Goal: Transaction & Acquisition: Register for event/course

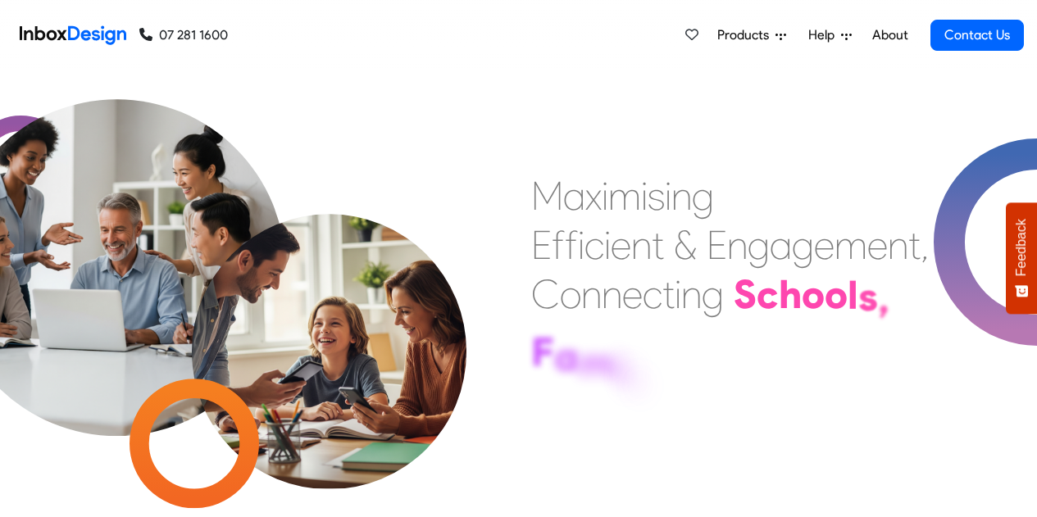
click at [748, 39] on span "Products" at bounding box center [746, 35] width 58 height 20
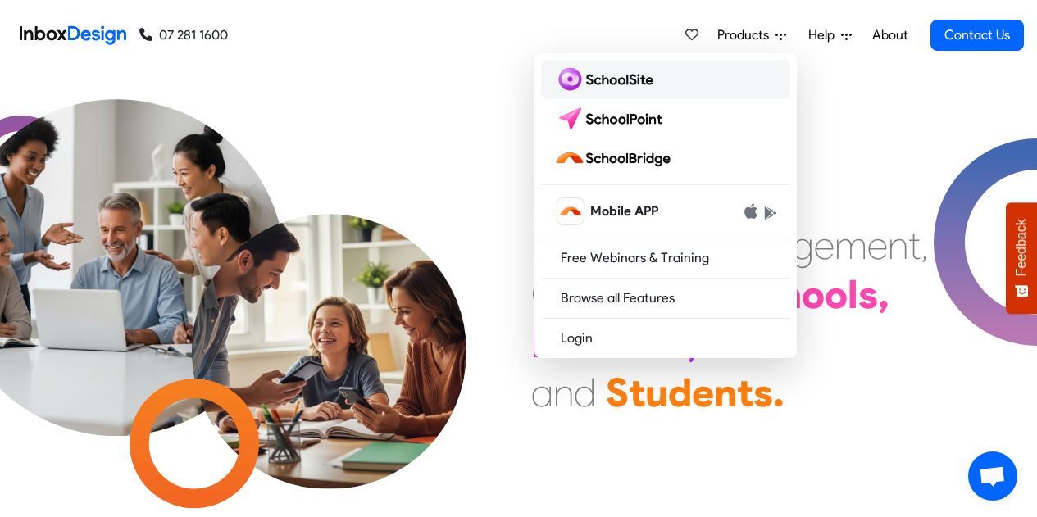
click at [648, 76] on img at bounding box center [607, 79] width 106 height 26
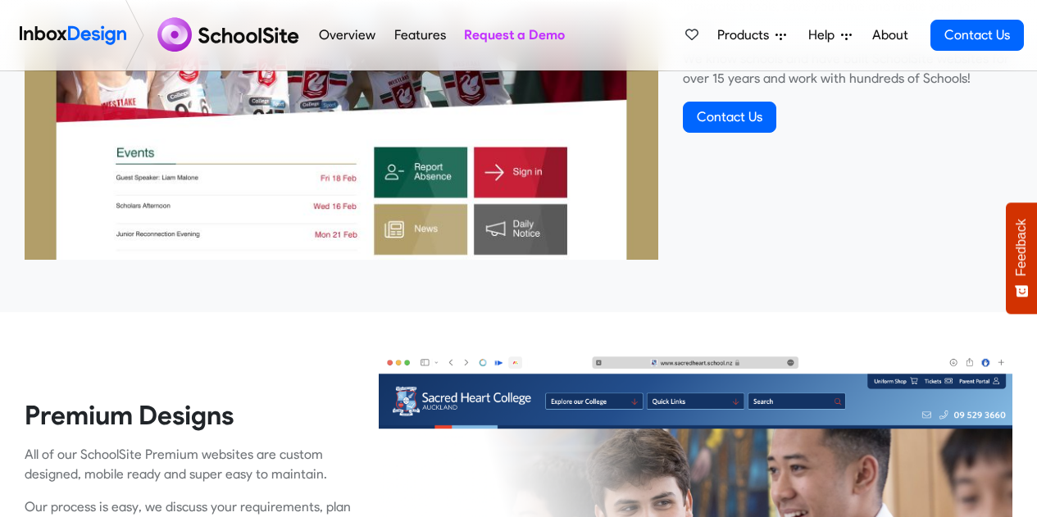
scroll to position [516, 0]
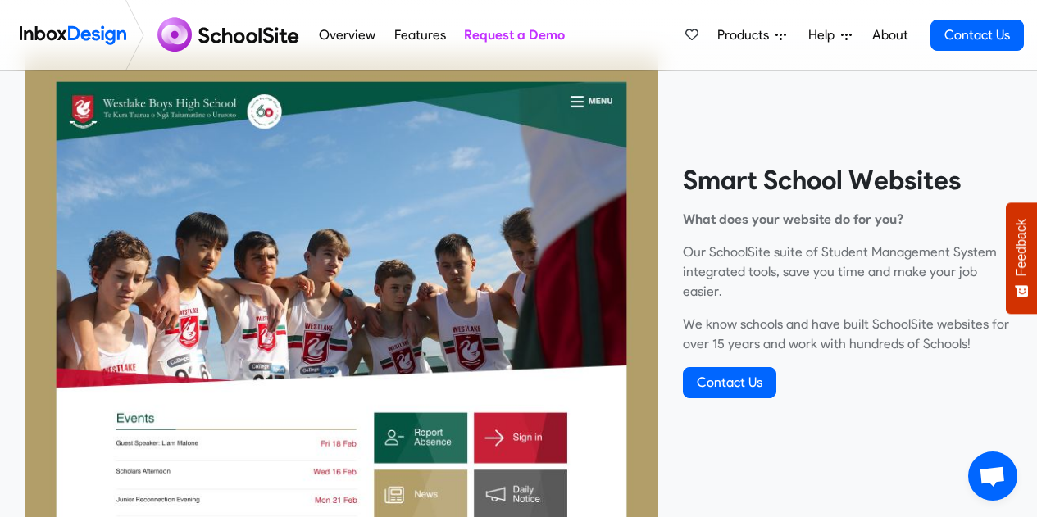
click at [442, 332] on img at bounding box center [341, 287] width 633 height 475
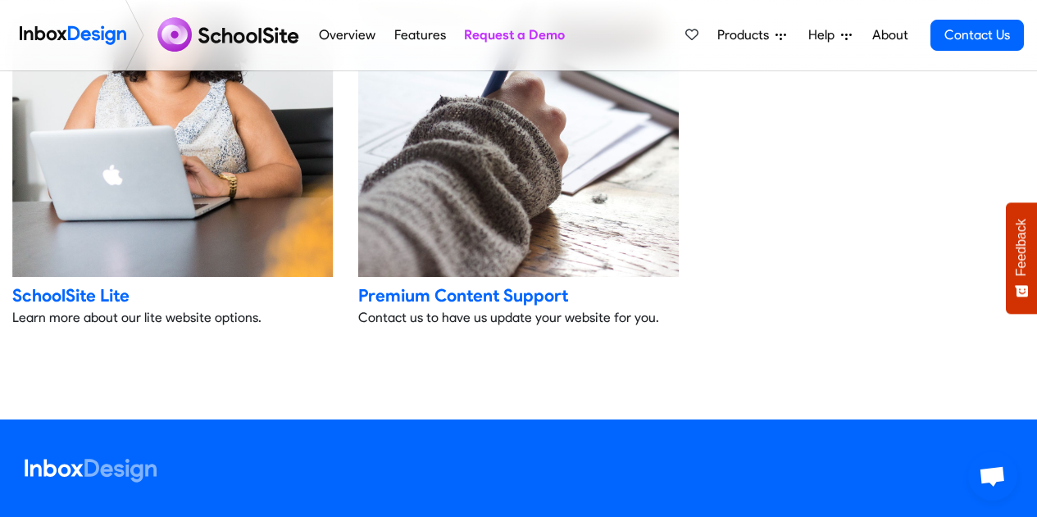
scroll to position [3861, 0]
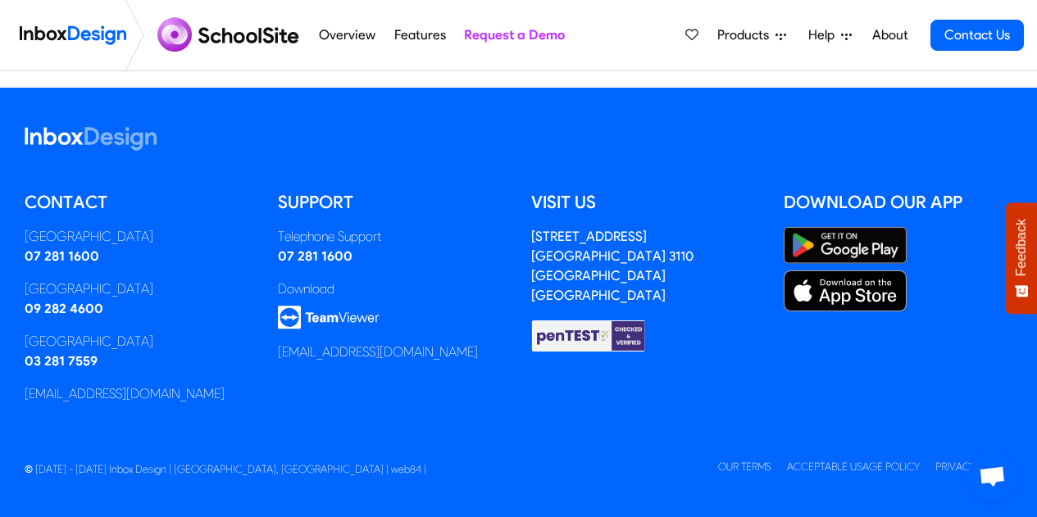
click at [328, 316] on img at bounding box center [329, 318] width 102 height 24
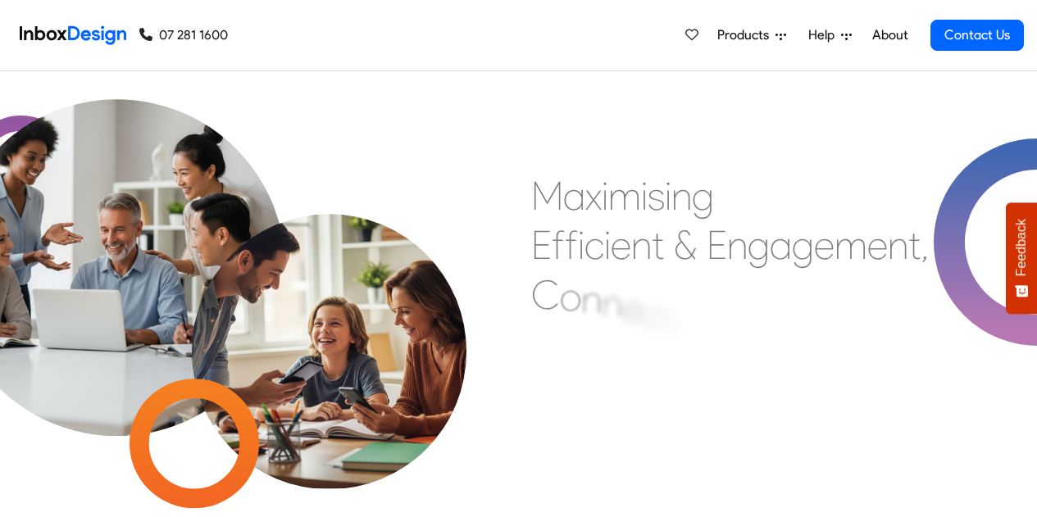
scroll to position [58, 0]
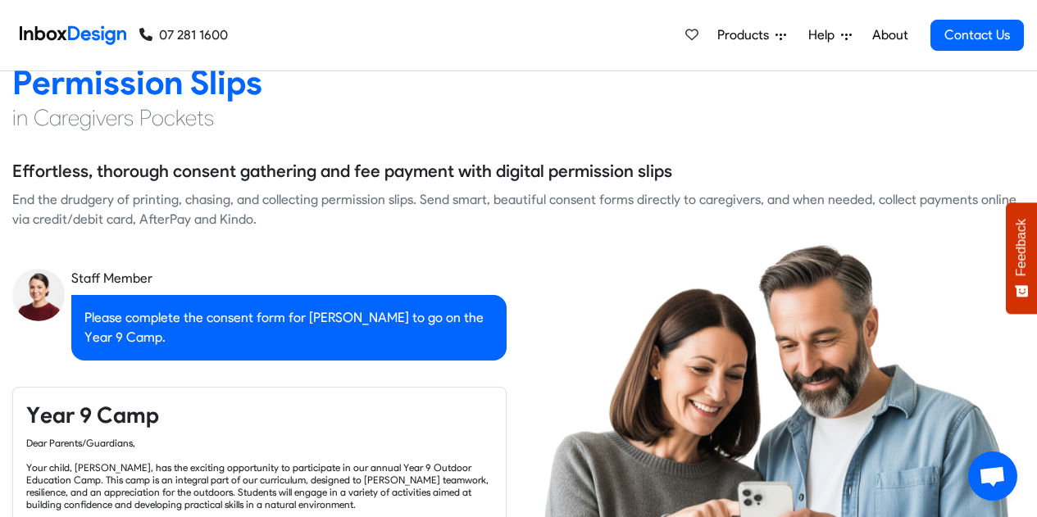
checkbox input "true"
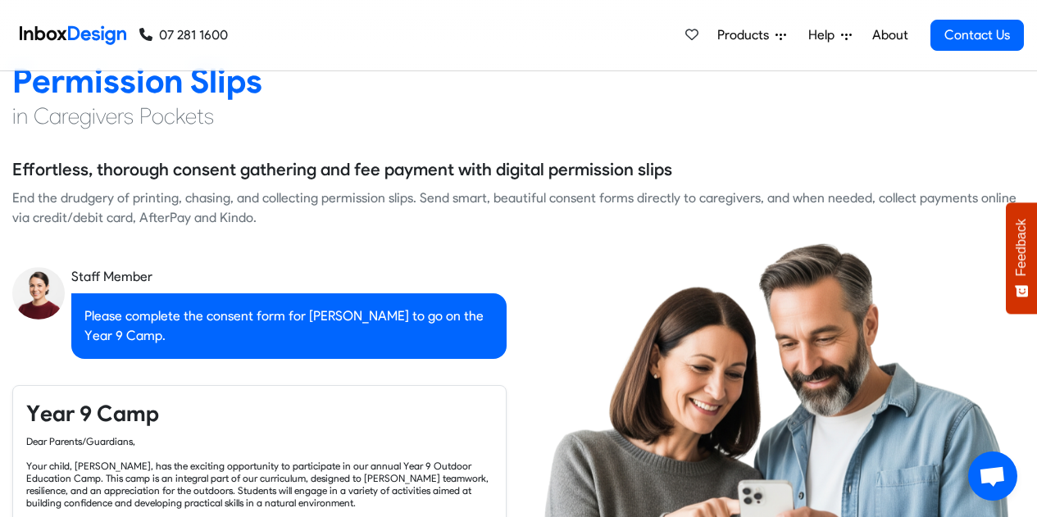
checkbox input "true"
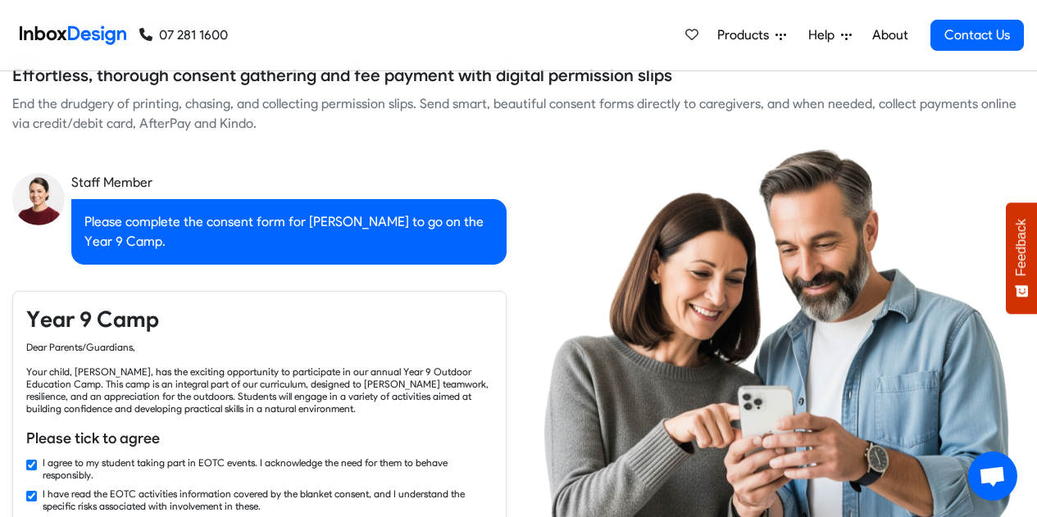
checkbox input "true"
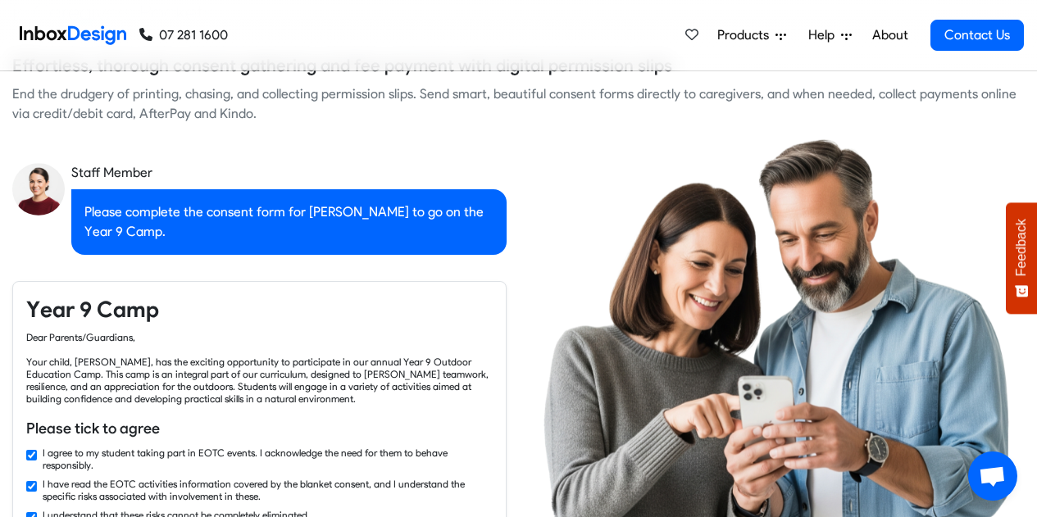
checkbox input "true"
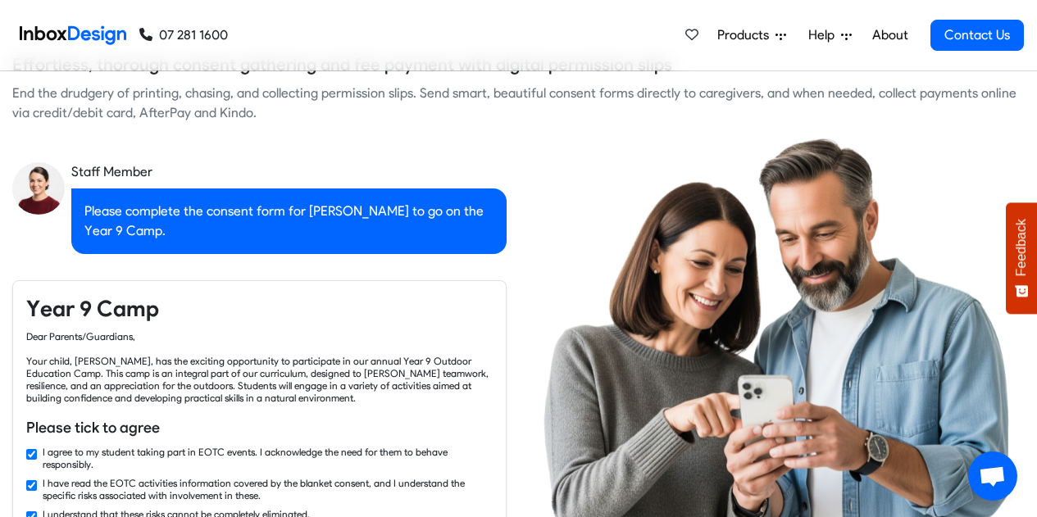
checkbox input "true"
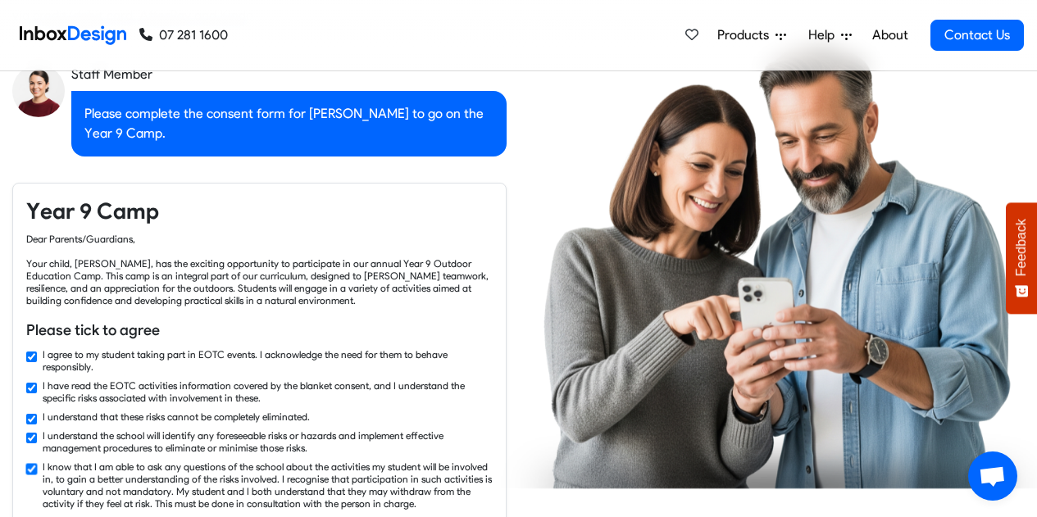
checkbox input "true"
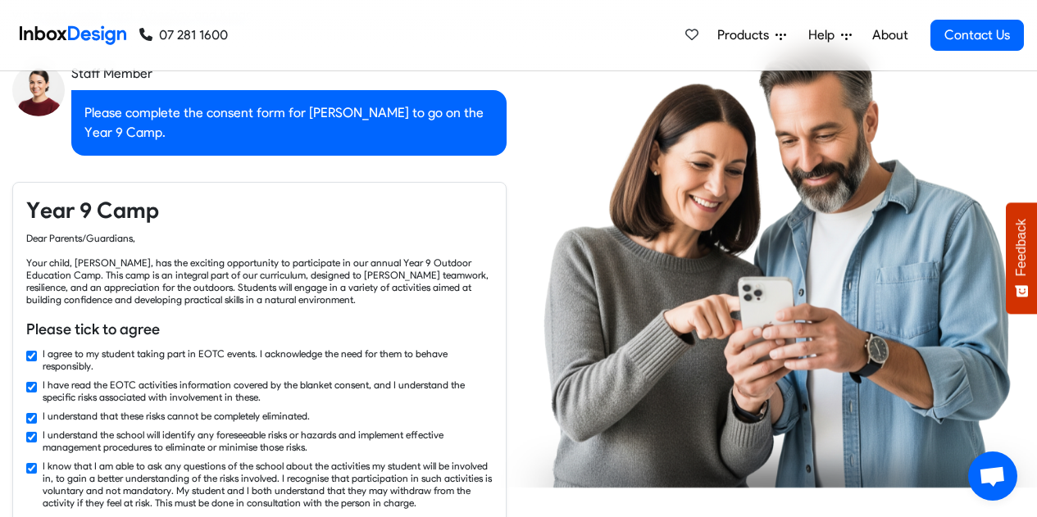
checkbox input "true"
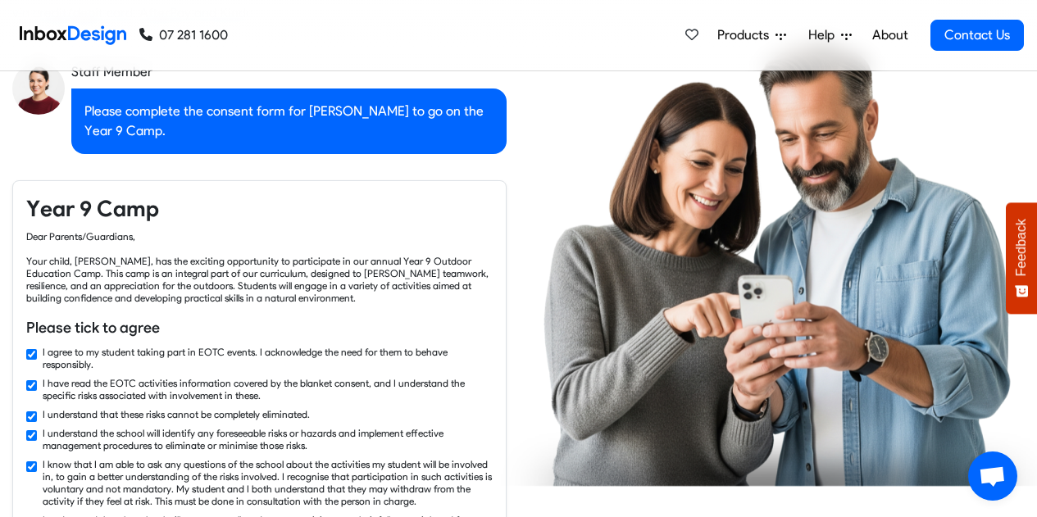
checkbox input "true"
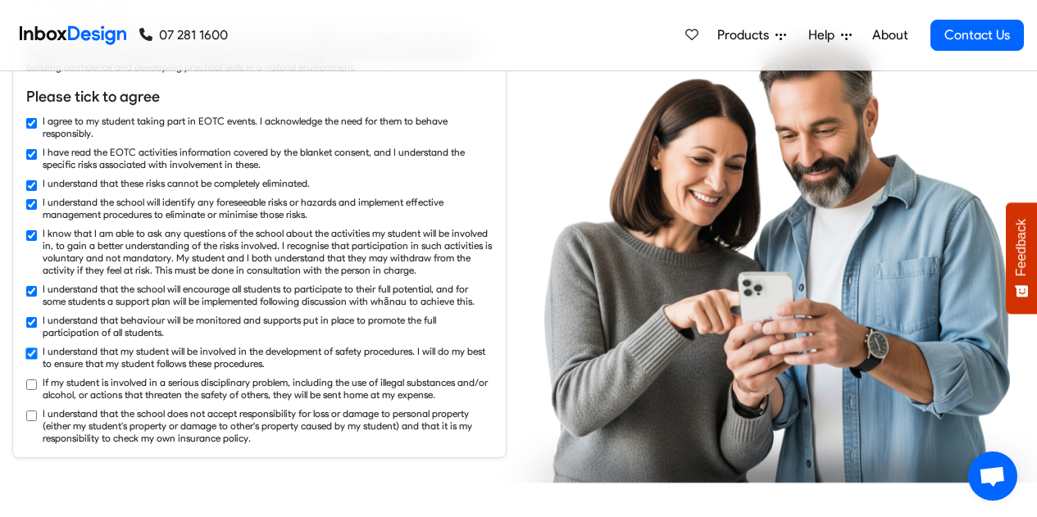
checkbox input "true"
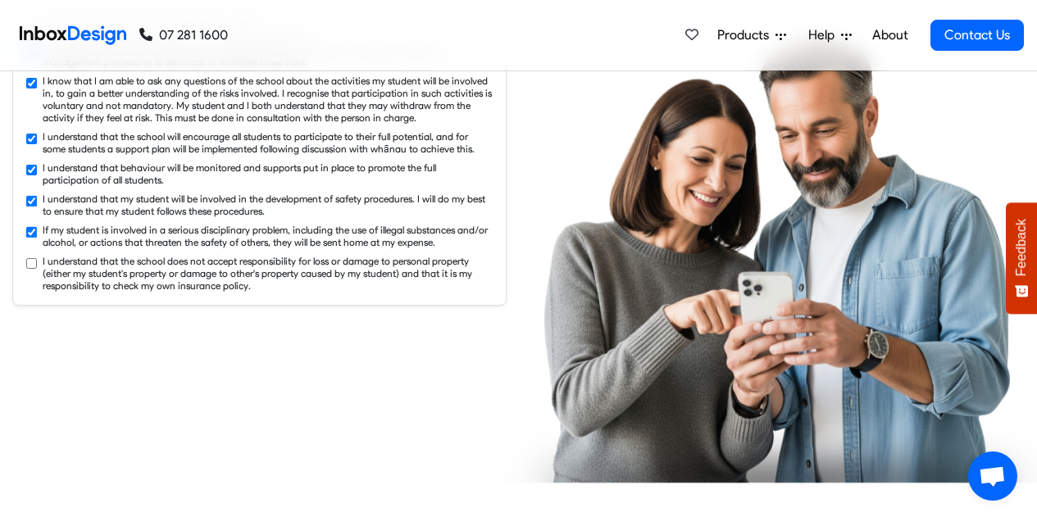
checkbox input "true"
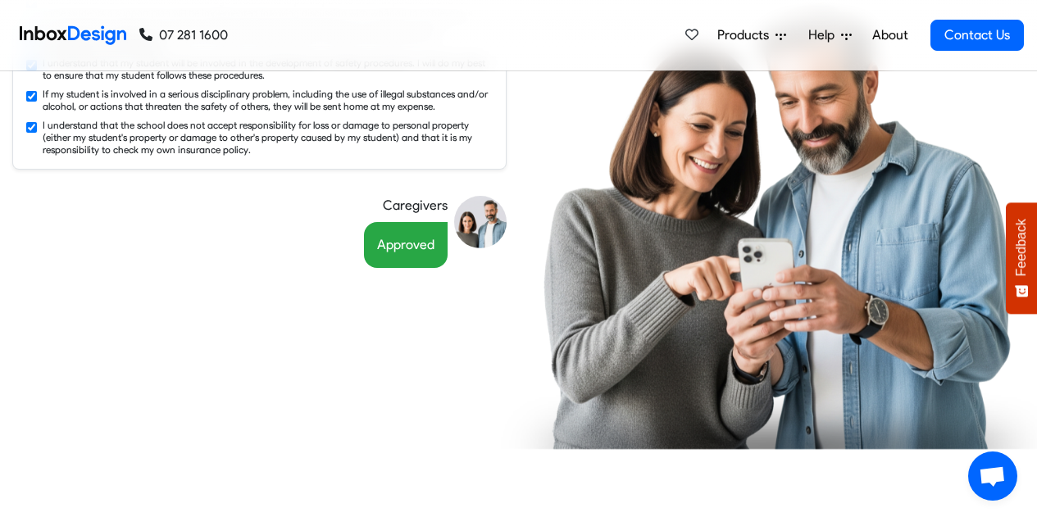
scroll to position [1953, 0]
click at [742, 38] on span "Products" at bounding box center [746, 35] width 58 height 20
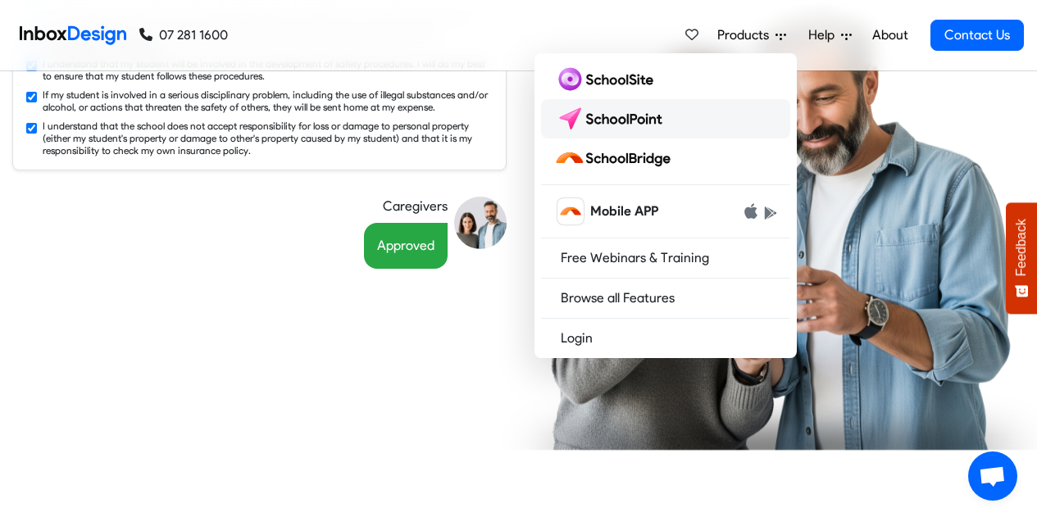
click at [651, 113] on img at bounding box center [612, 119] width 116 height 26
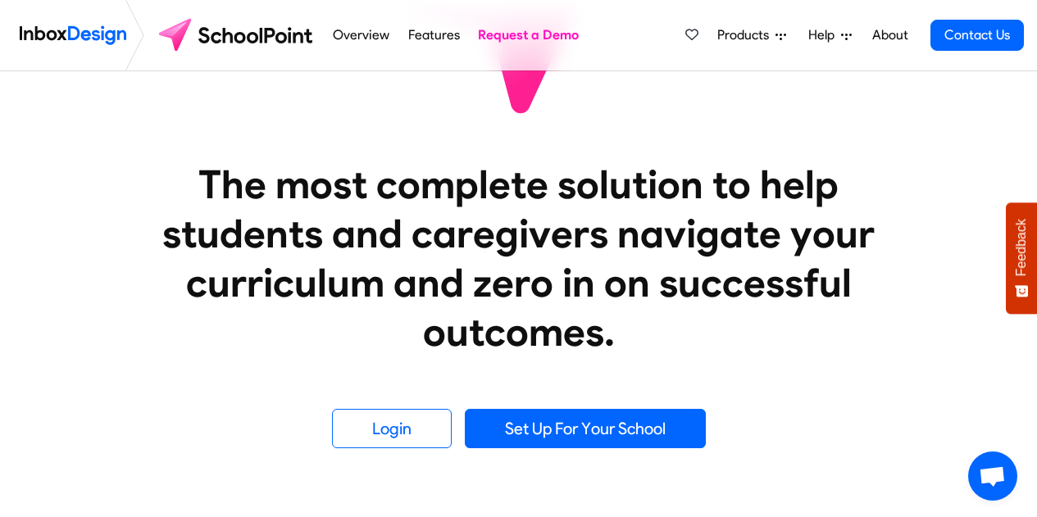
scroll to position [216, 0]
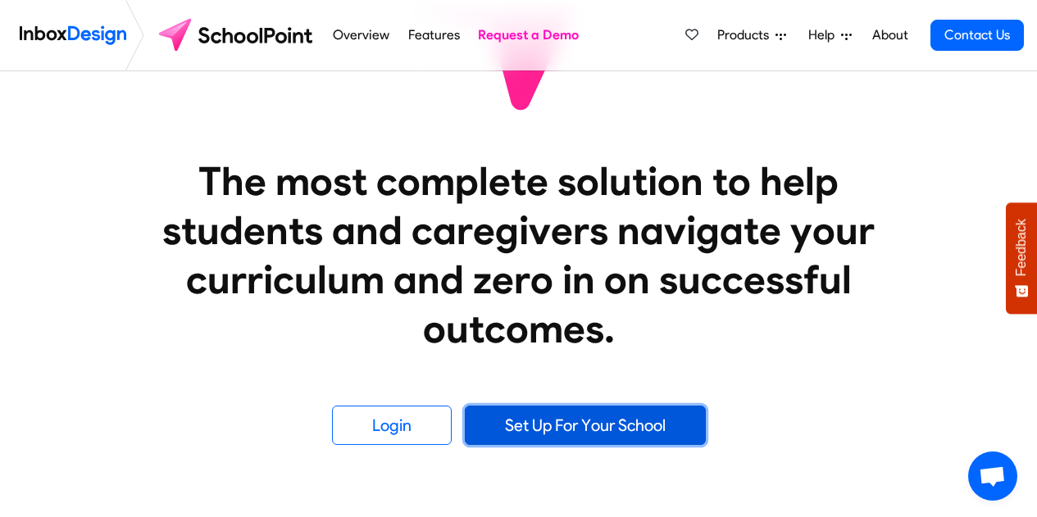
click at [533, 430] on link "Set Up For Your School" at bounding box center [585, 425] width 241 height 39
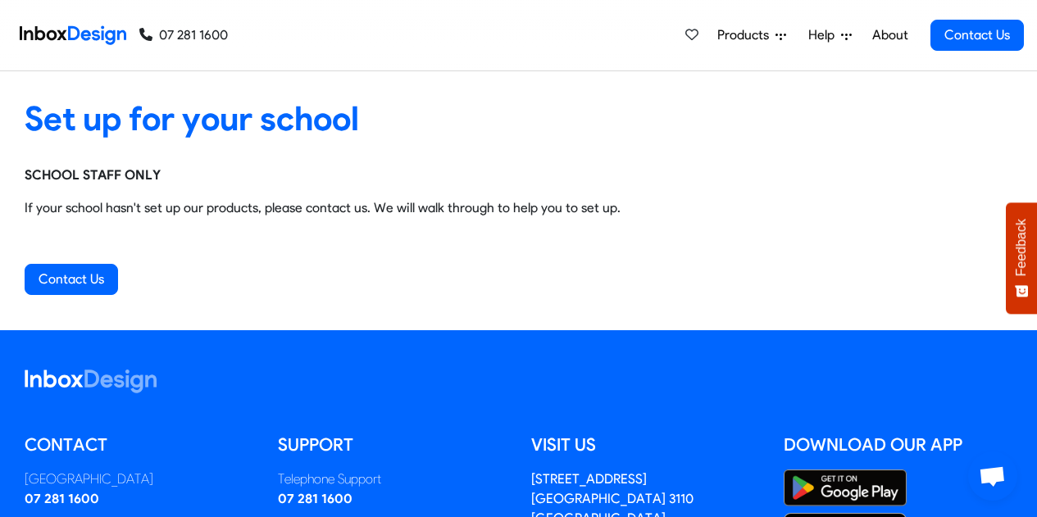
scroll to position [243, 0]
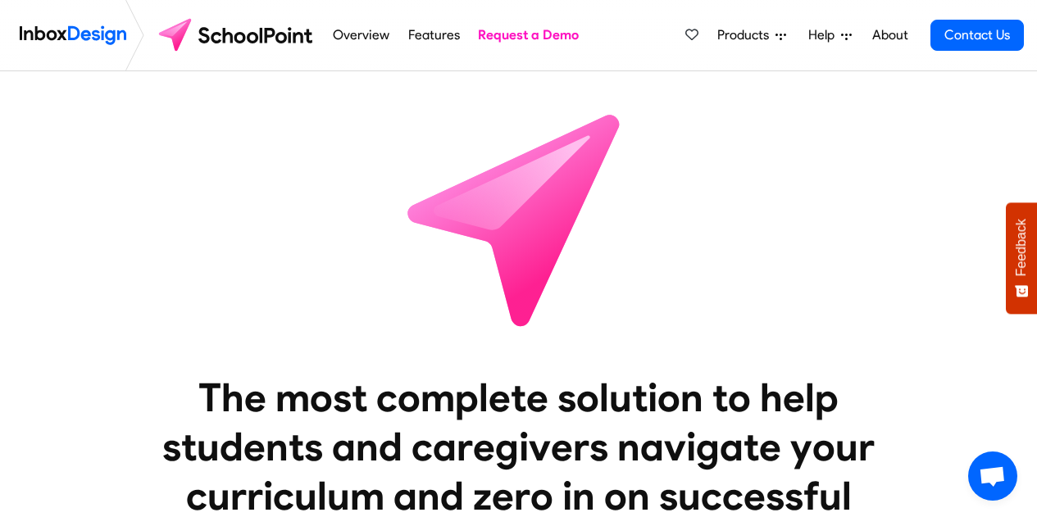
click at [506, 35] on link "Request a Demo" at bounding box center [529, 35] width 110 height 33
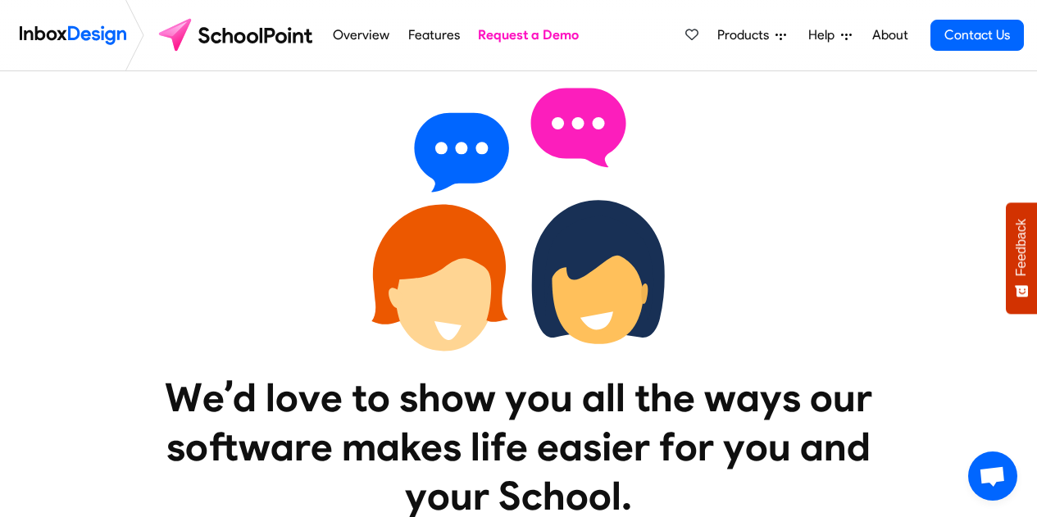
click at [744, 267] on div "We’d love to show you all the ways our software makes life easier for you and y…" at bounding box center [518, 322] width 1037 height 502
